Goal: Information Seeking & Learning: Learn about a topic

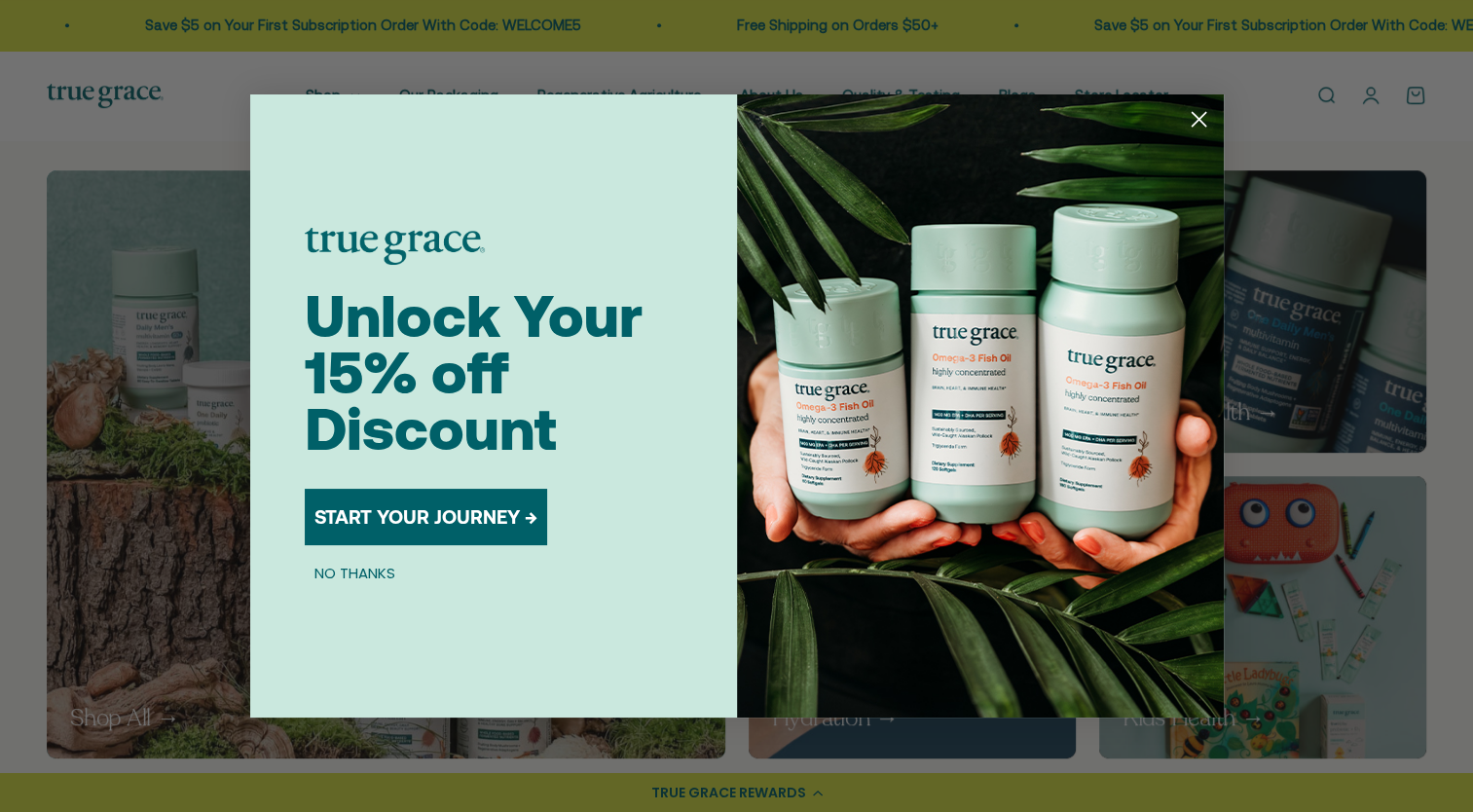
scroll to position [1038, 0]
click at [1197, 119] on icon "Close dialog" at bounding box center [1198, 120] width 14 height 14
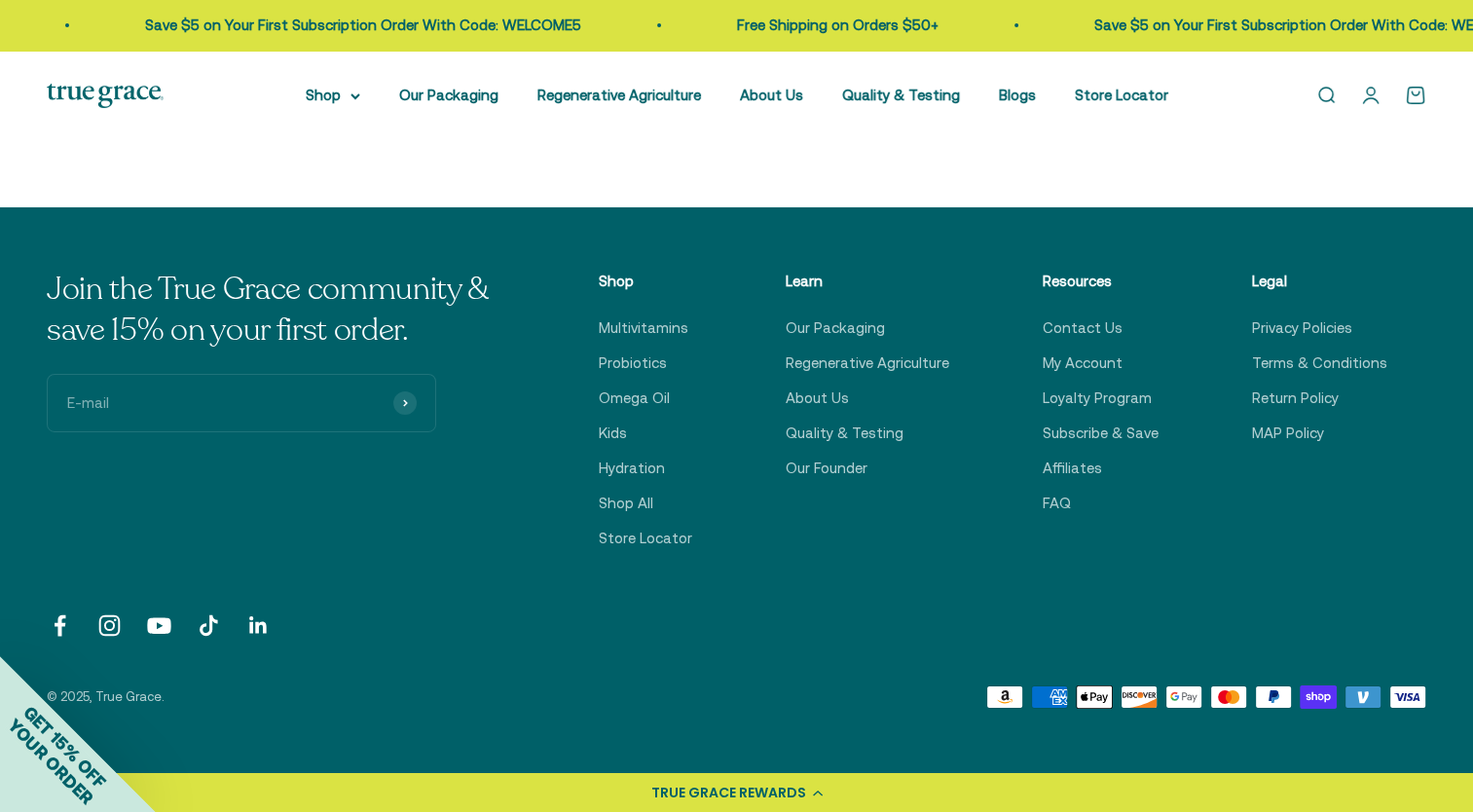
scroll to position [6677, 0]
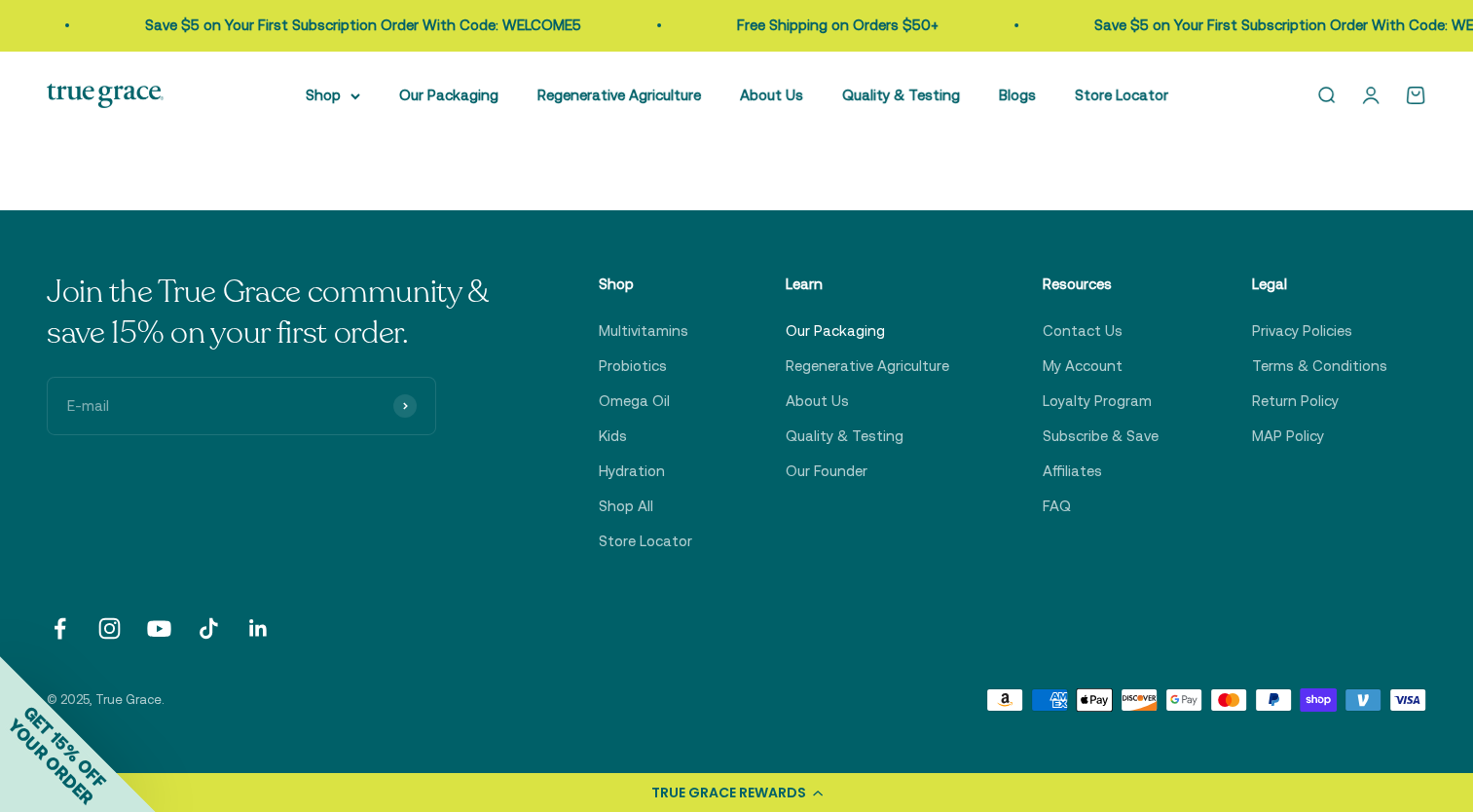
click at [858, 330] on link "Our Packaging" at bounding box center [835, 331] width 99 height 23
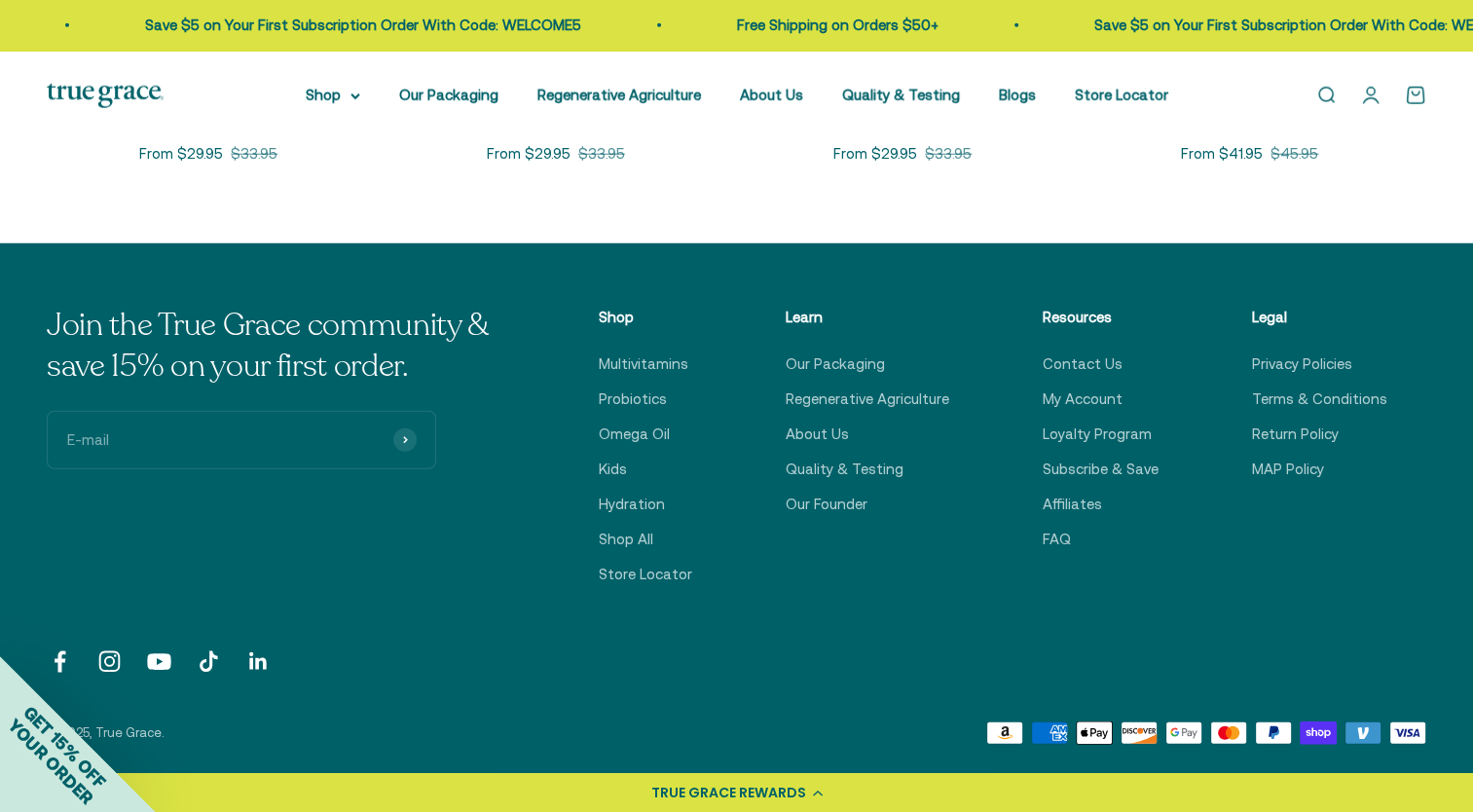
scroll to position [5299, 0]
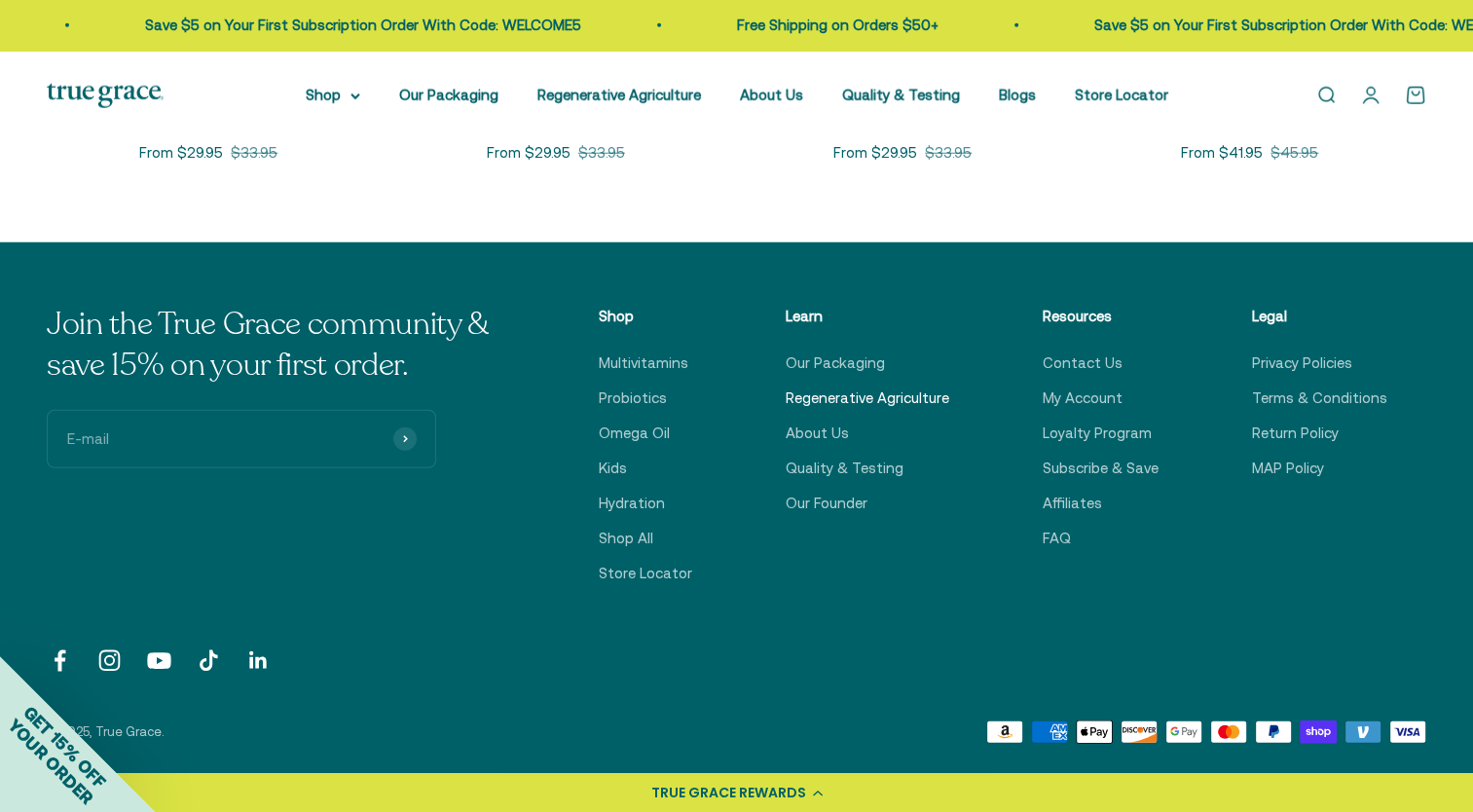
click at [831, 387] on link "Regenerative Agriculture" at bounding box center [867, 398] width 164 height 23
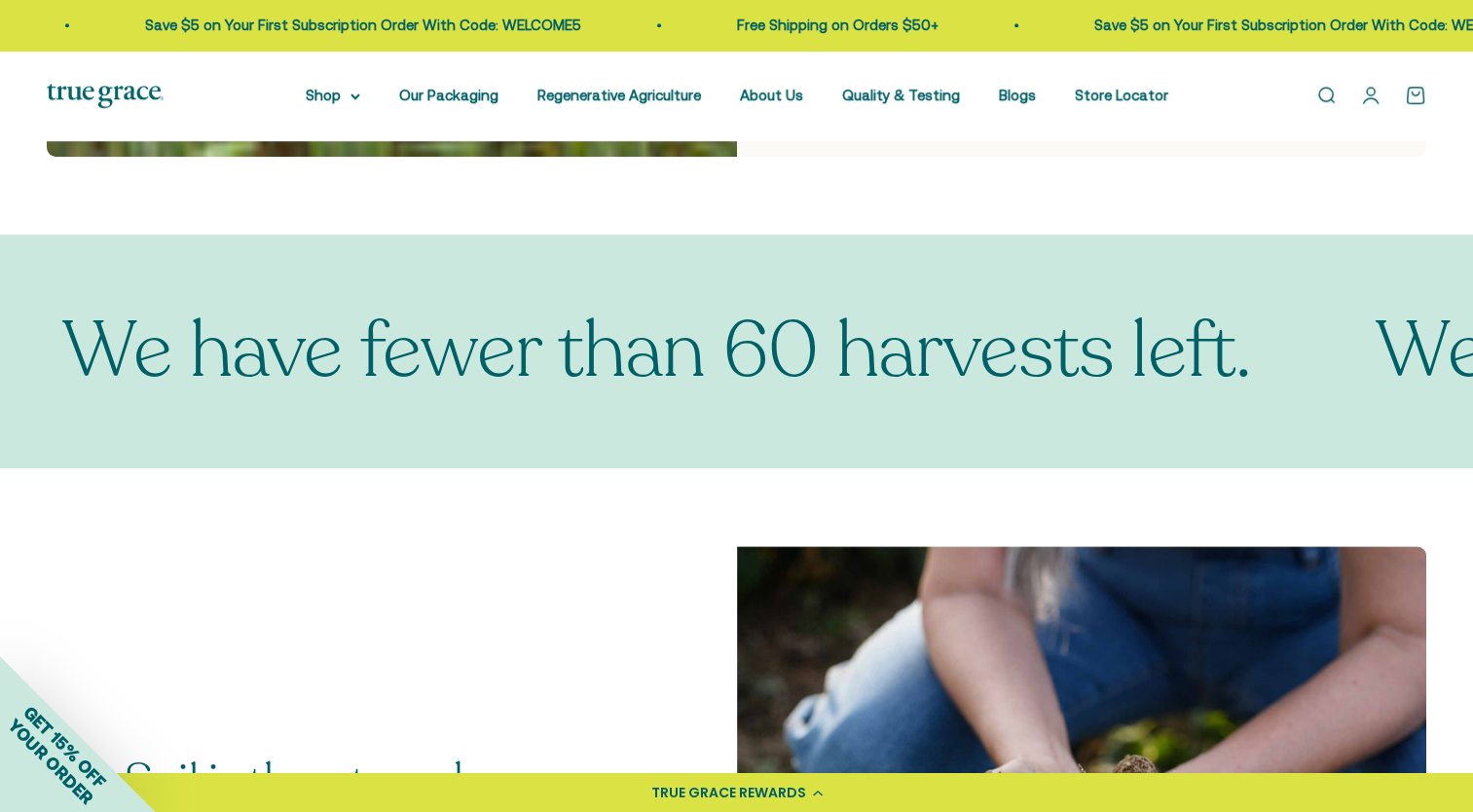
scroll to position [1180, 0]
